Goal: Task Accomplishment & Management: Manage account settings

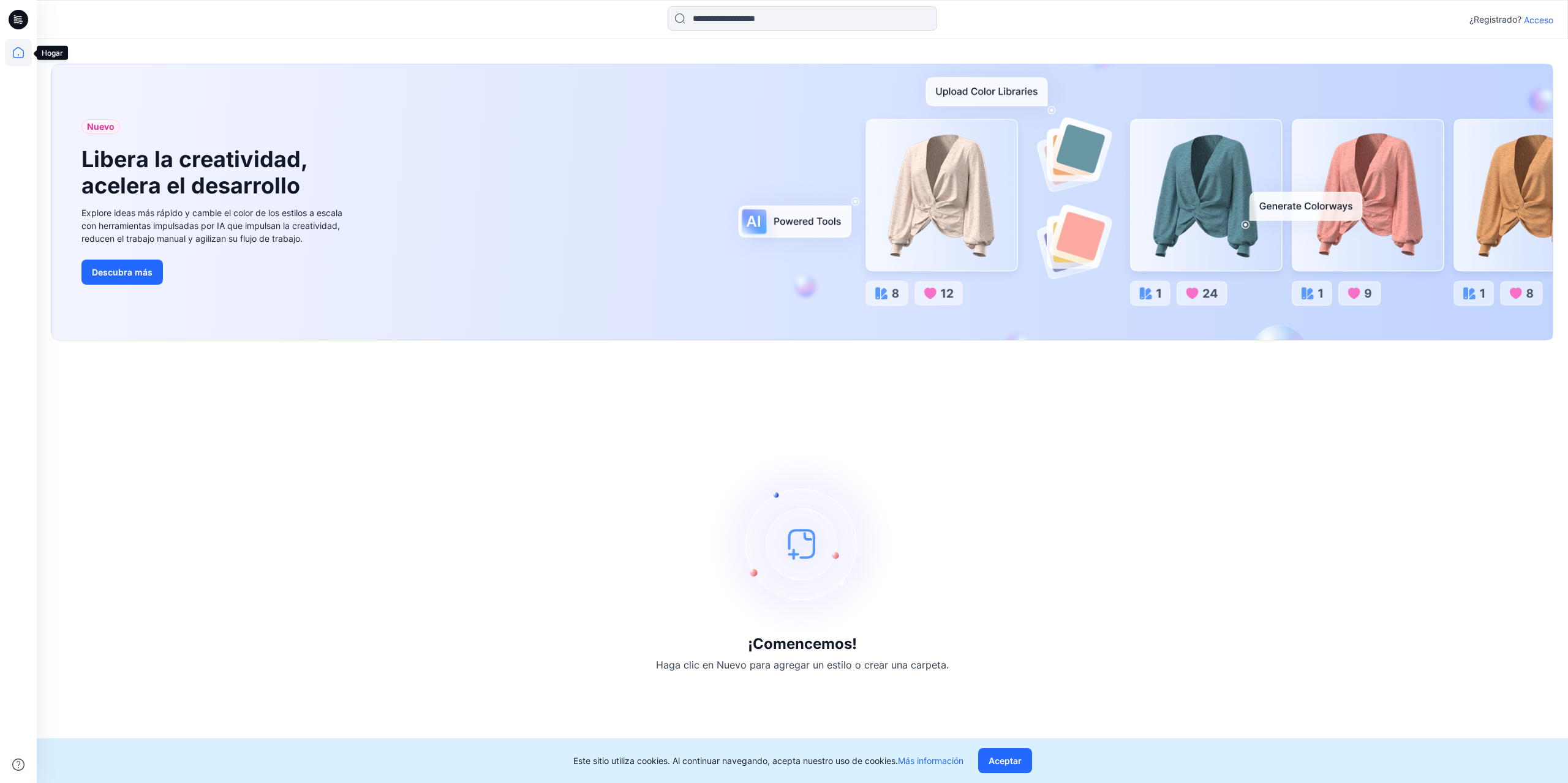
click at [14, 56] on icon at bounding box center [18, 52] width 27 height 27
click at [1000, 759] on font "Aceptar" at bounding box center [1004, 761] width 33 height 10
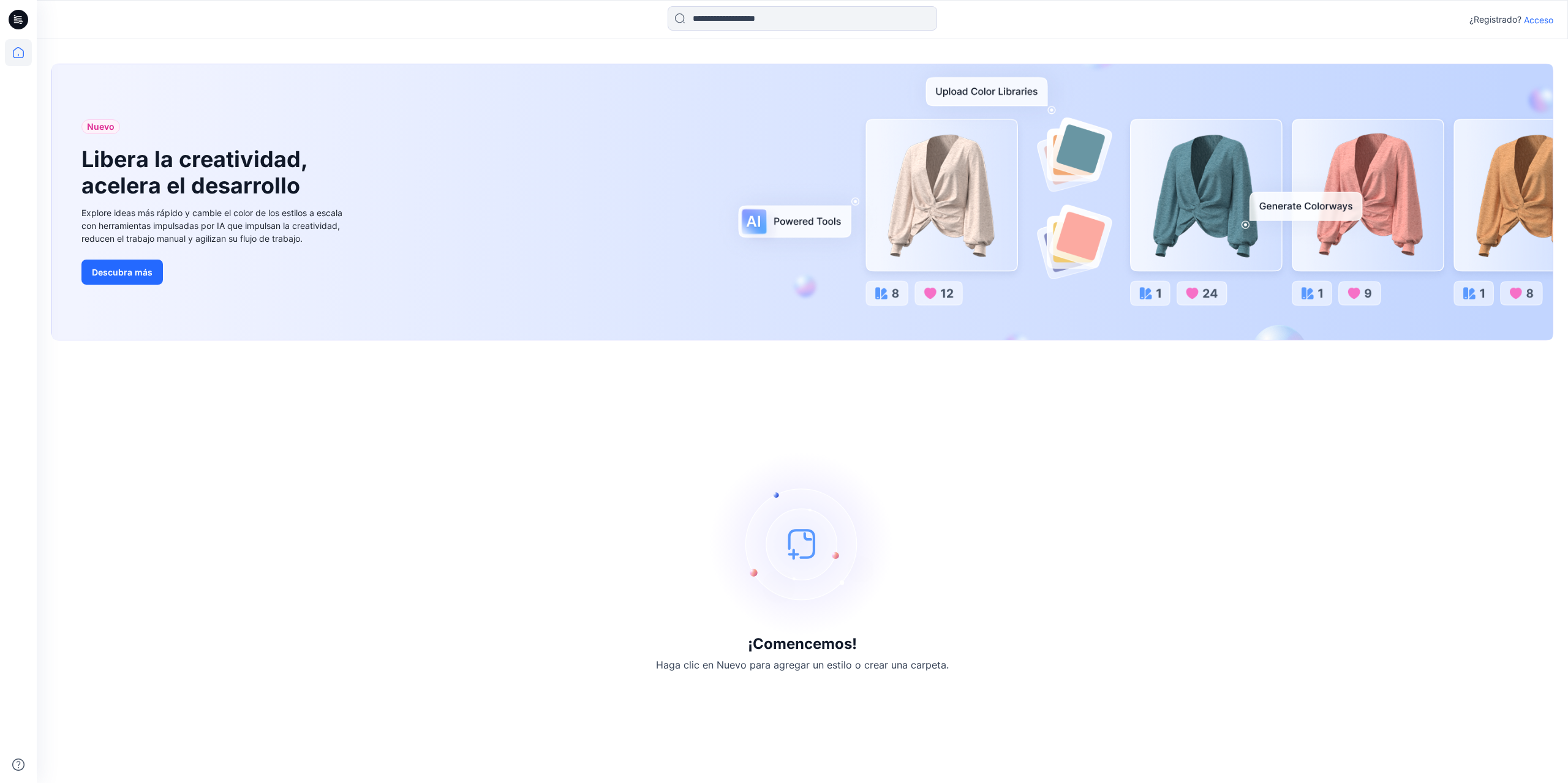
click at [22, 23] on icon at bounding box center [18, 20] width 20 height 20
click at [10, 61] on icon at bounding box center [18, 52] width 27 height 27
click at [18, 48] on icon at bounding box center [18, 52] width 11 height 11
drag, startPoint x: 1567, startPoint y: 0, endPoint x: 16, endPoint y: 52, distance: 1551.9
click at [16, 52] on icon at bounding box center [18, 52] width 27 height 27
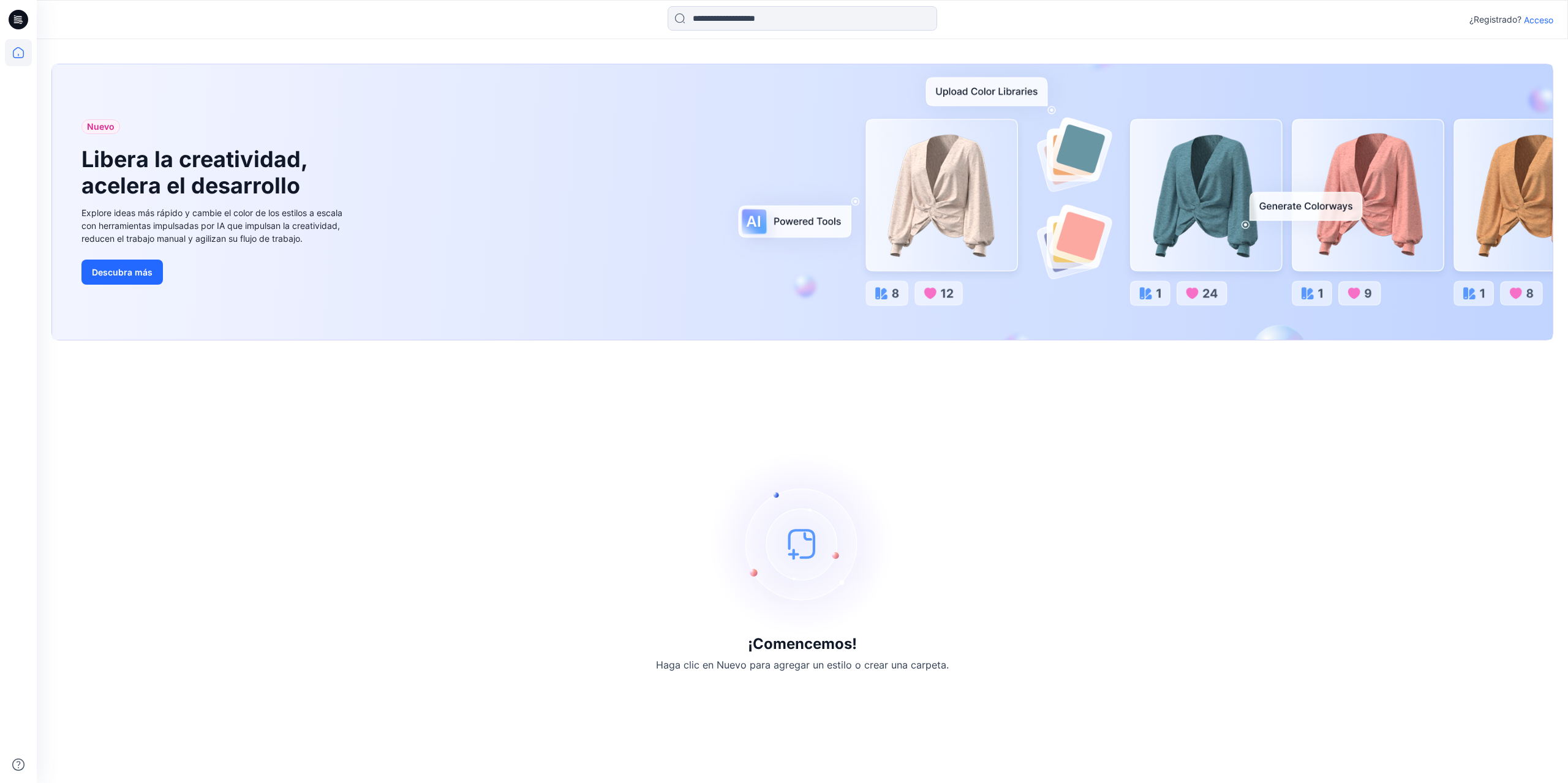
click at [22, 20] on icon at bounding box center [20, 20] width 5 height 1
click at [20, 55] on icon at bounding box center [18, 52] width 27 height 27
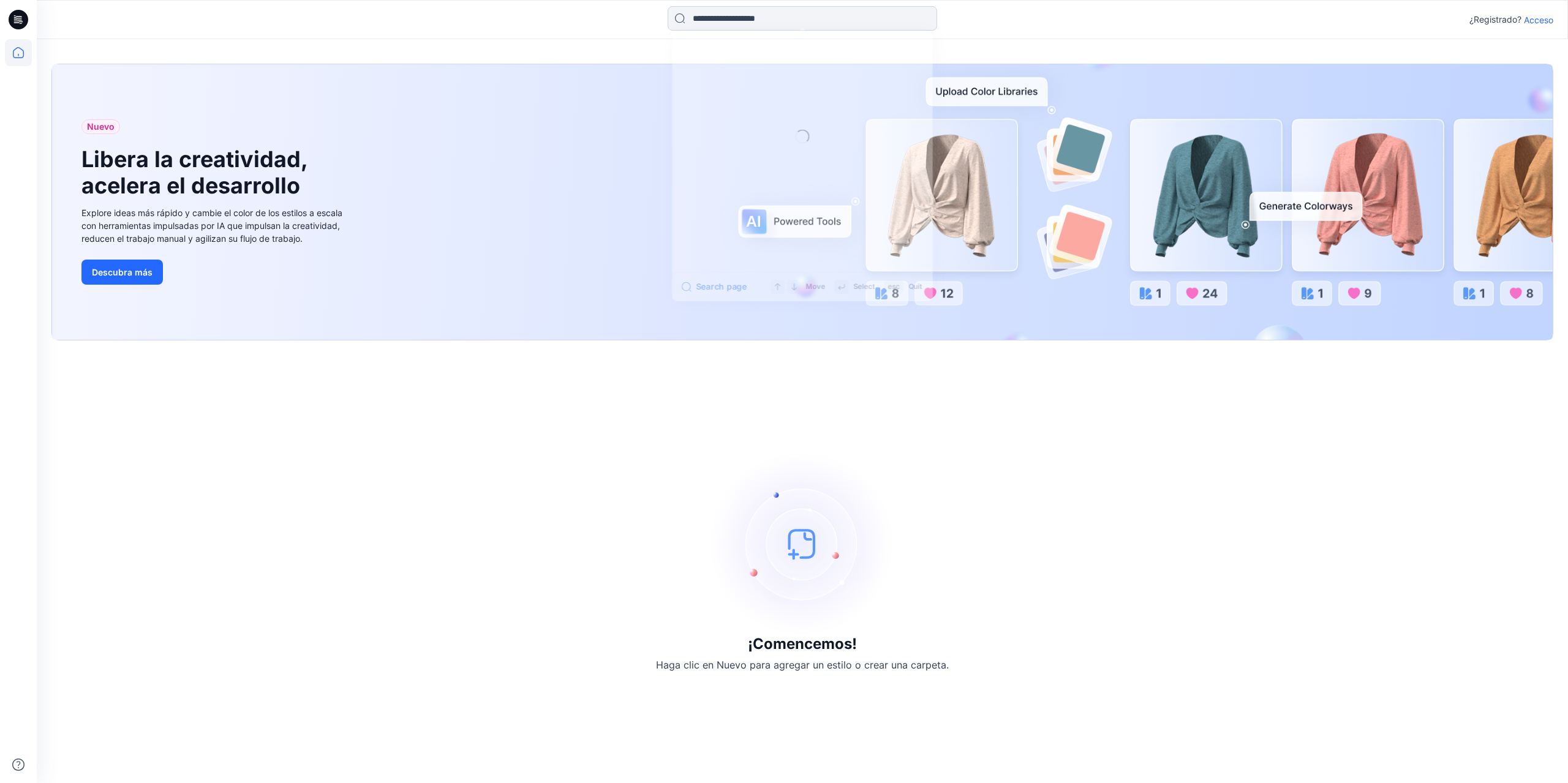
click at [790, 22] on input at bounding box center [802, 18] width 270 height 24
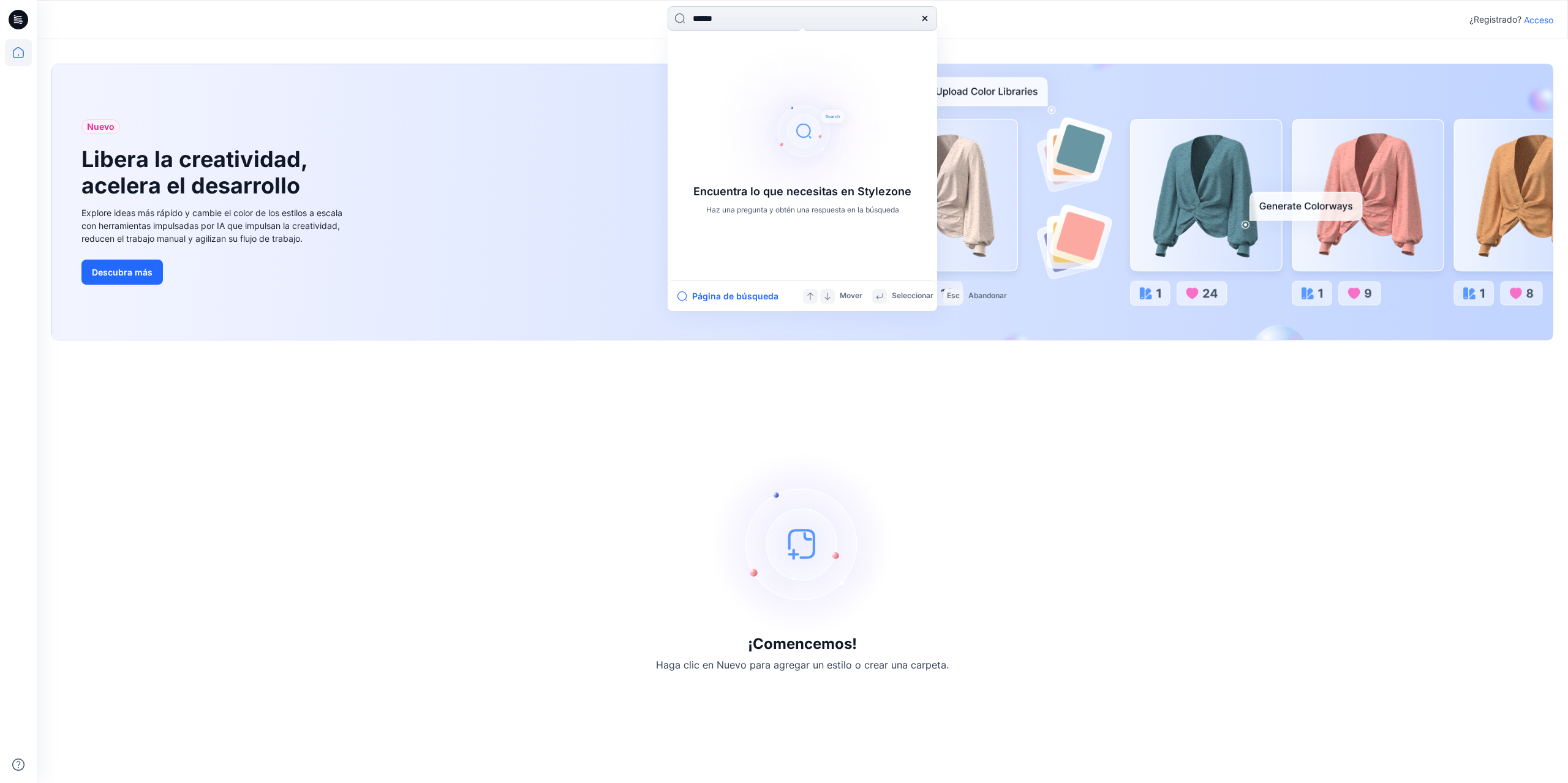
type input "*******"
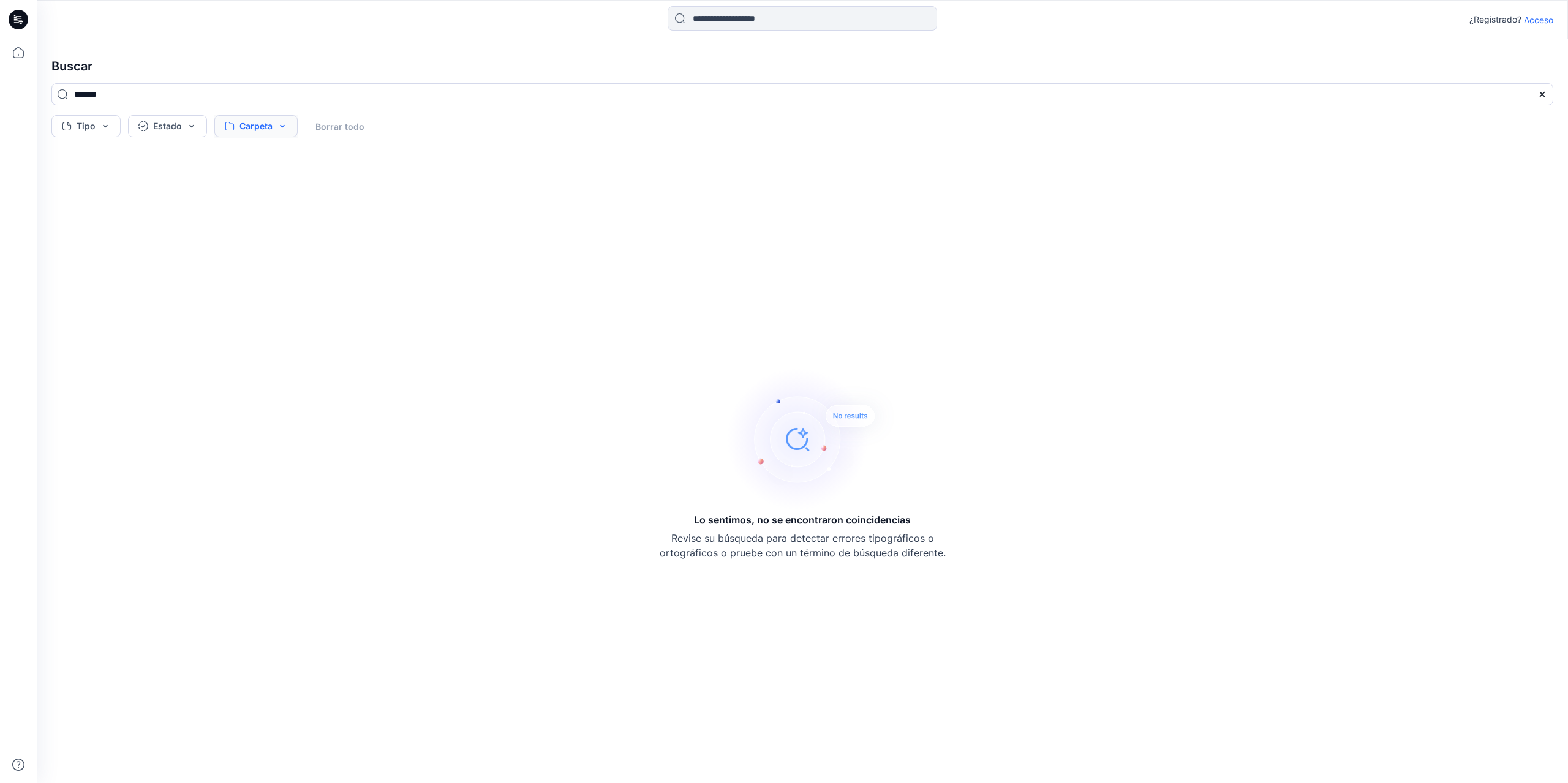
click at [285, 125] on button "Carpeta" at bounding box center [255, 127] width 83 height 22
click at [253, 129] on button "Carpeta" at bounding box center [255, 127] width 83 height 22
click at [1532, 20] on font "Acceso" at bounding box center [1539, 20] width 29 height 10
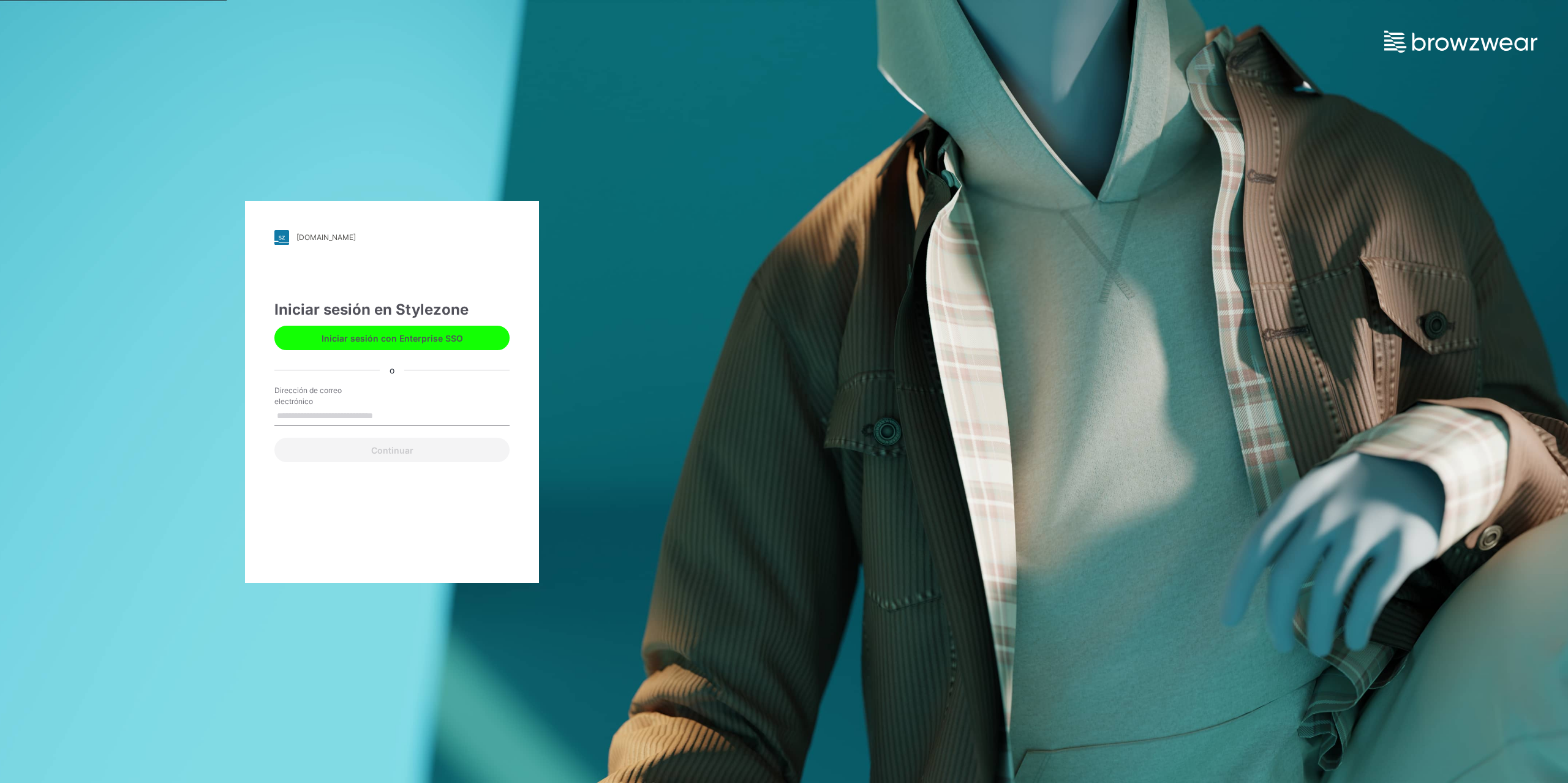
click at [307, 409] on input "Dirección de correo electrónico" at bounding box center [392, 416] width 235 height 18
type input "**********"
click at [390, 450] on font "Continuar" at bounding box center [392, 450] width 42 height 10
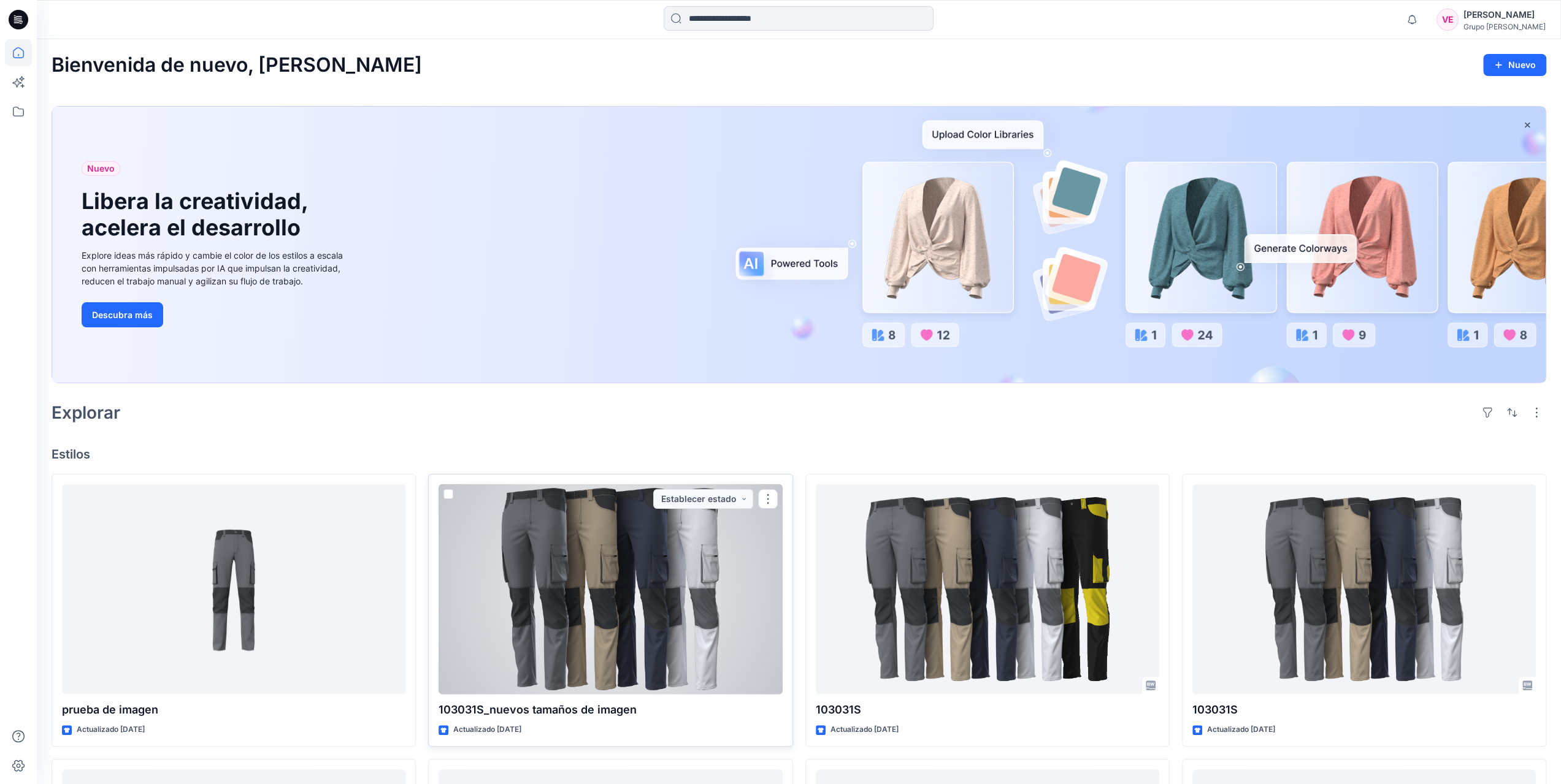
click at [595, 635] on div at bounding box center [611, 589] width 343 height 210
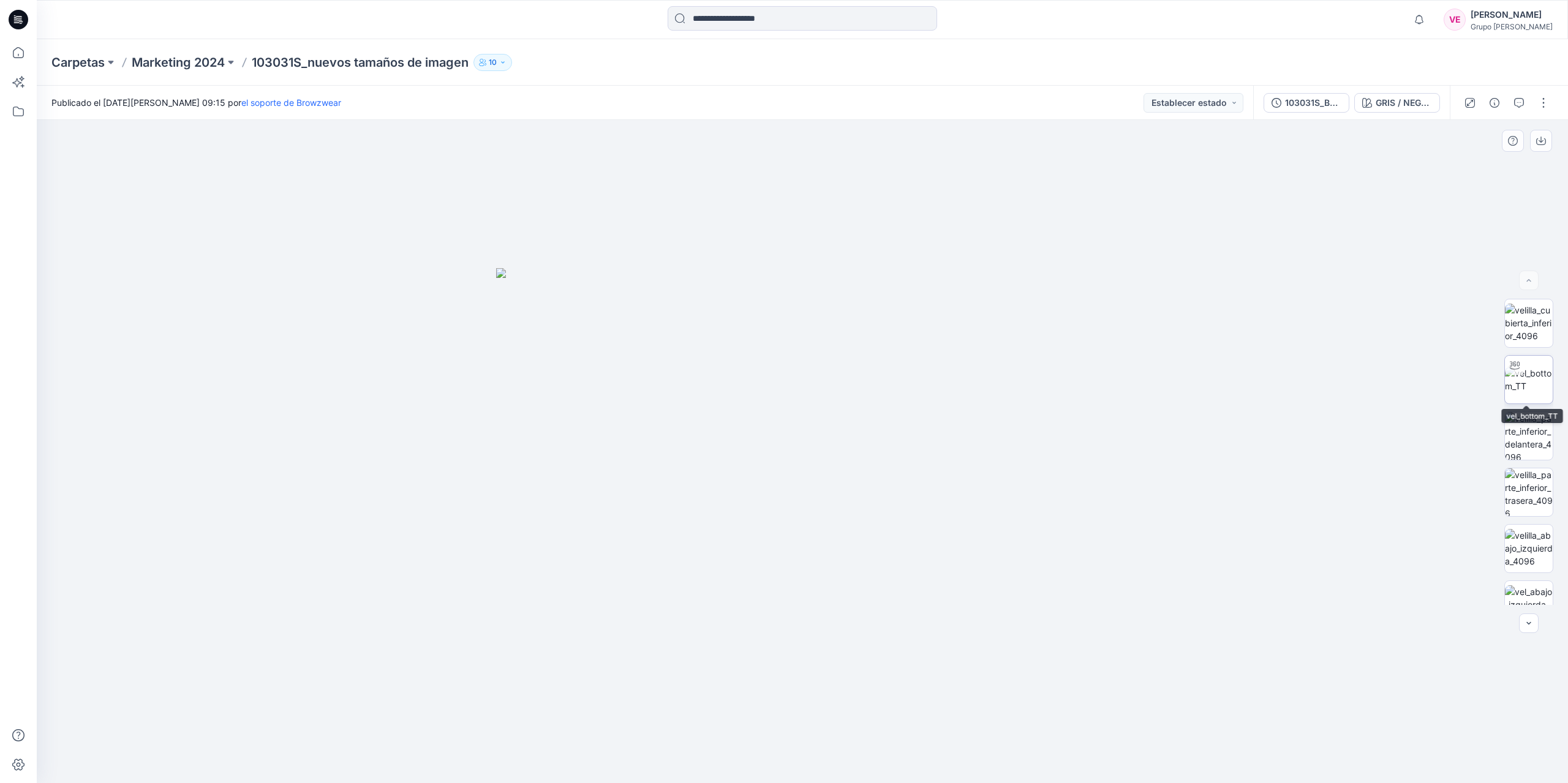
click at [1527, 381] on img at bounding box center [1529, 379] width 48 height 26
